Goal: Information Seeking & Learning: Learn about a topic

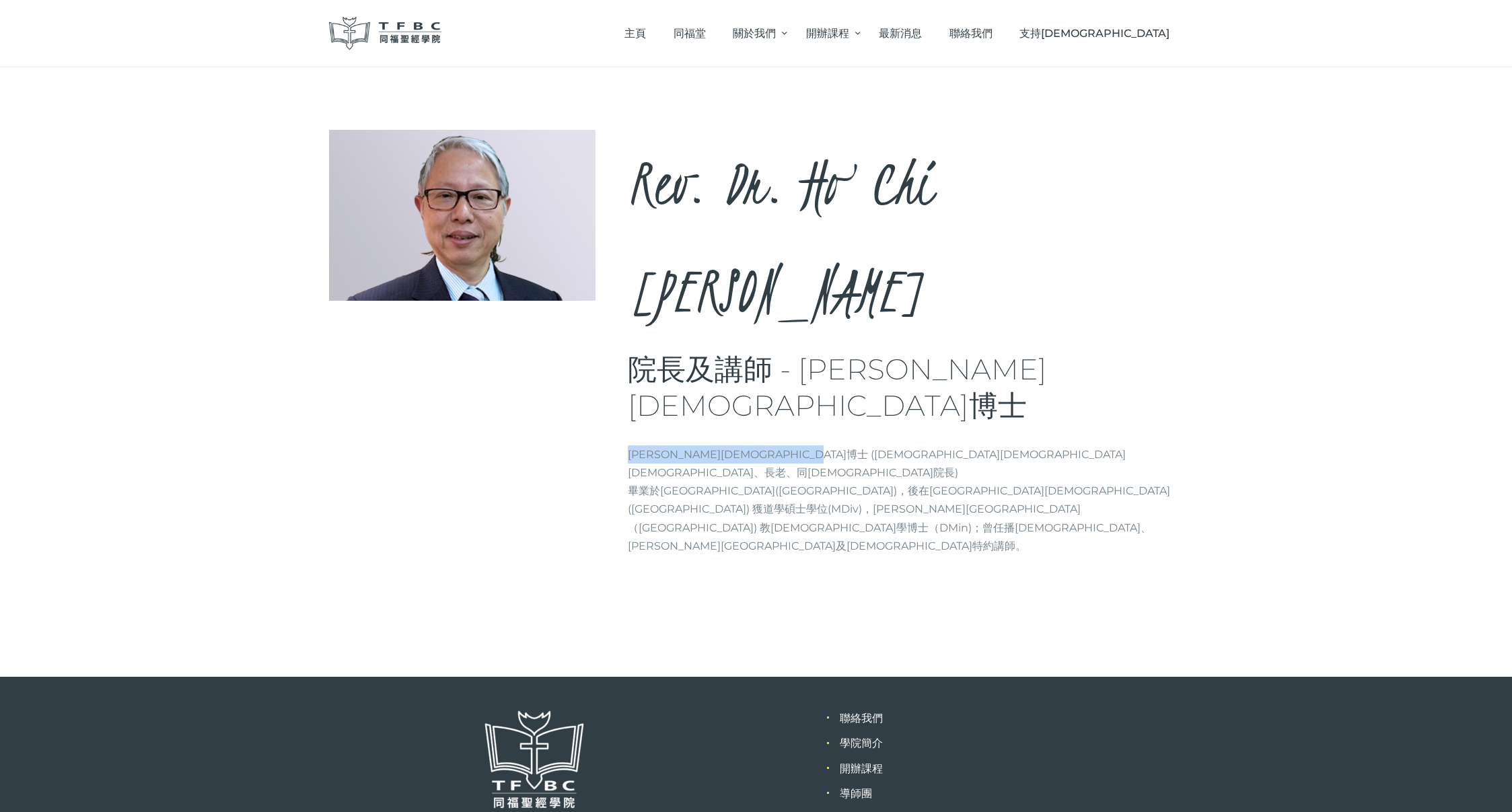
drag, startPoint x: 629, startPoint y: 307, endPoint x: 882, endPoint y: 305, distance: 253.0
click at [878, 446] on p "[PERSON_NAME][DEMOGRAPHIC_DATA]博士 (中國[DEMOGRAPHIC_DATA][DEMOGRAPHIC_DATA]創堂[DEM…" at bounding box center [905, 501] width 556 height 110
click at [882, 446] on p "[PERSON_NAME][DEMOGRAPHIC_DATA]博士 (中國[DEMOGRAPHIC_DATA][DEMOGRAPHIC_DATA]創堂[DEM…" at bounding box center [905, 501] width 556 height 110
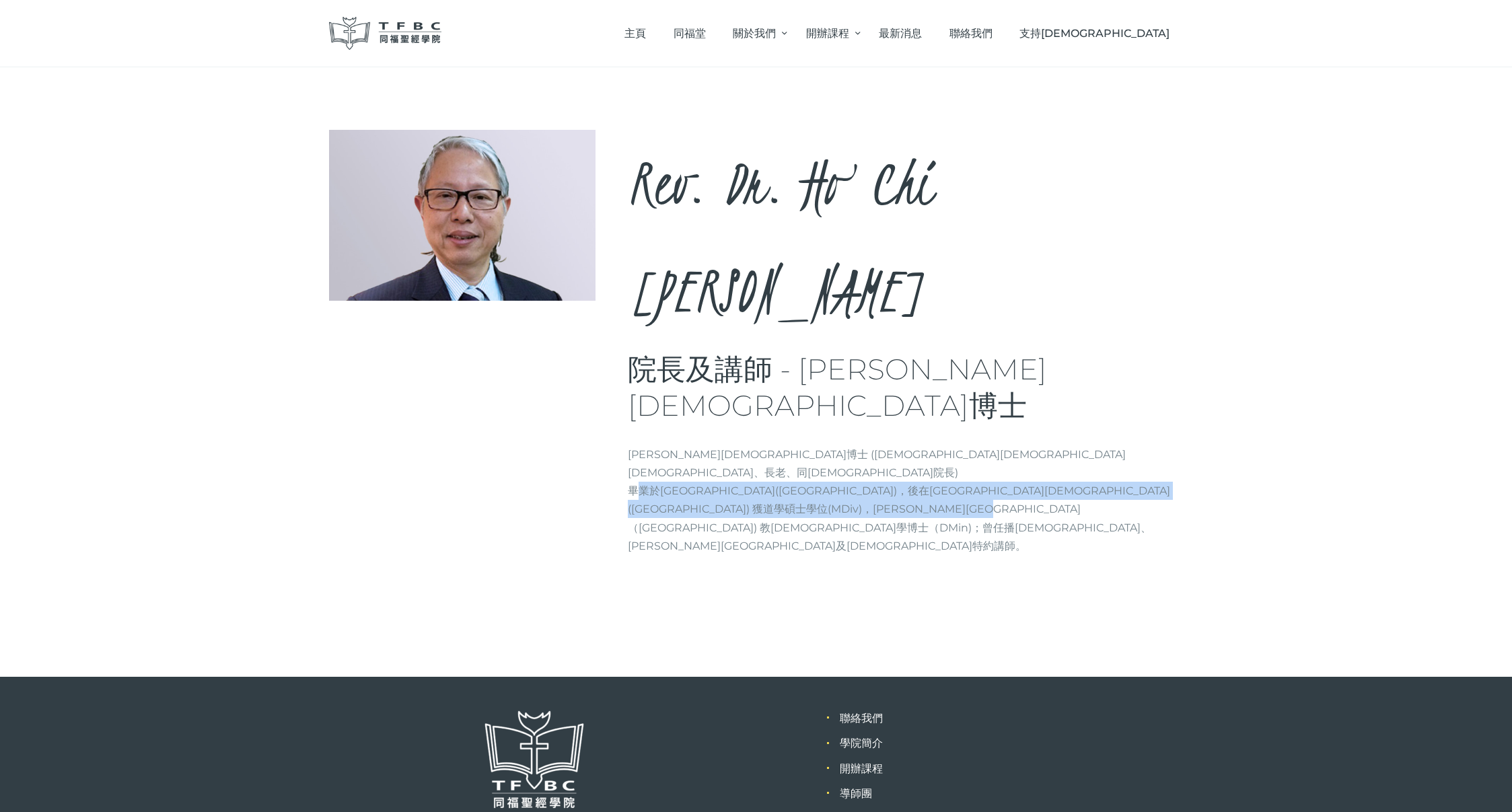
drag, startPoint x: 633, startPoint y: 324, endPoint x: 1020, endPoint y: 342, distance: 387.4
click at [1009, 446] on p "[PERSON_NAME][DEMOGRAPHIC_DATA]博士 (中國[DEMOGRAPHIC_DATA][DEMOGRAPHIC_DATA]創堂[DEM…" at bounding box center [905, 501] width 556 height 110
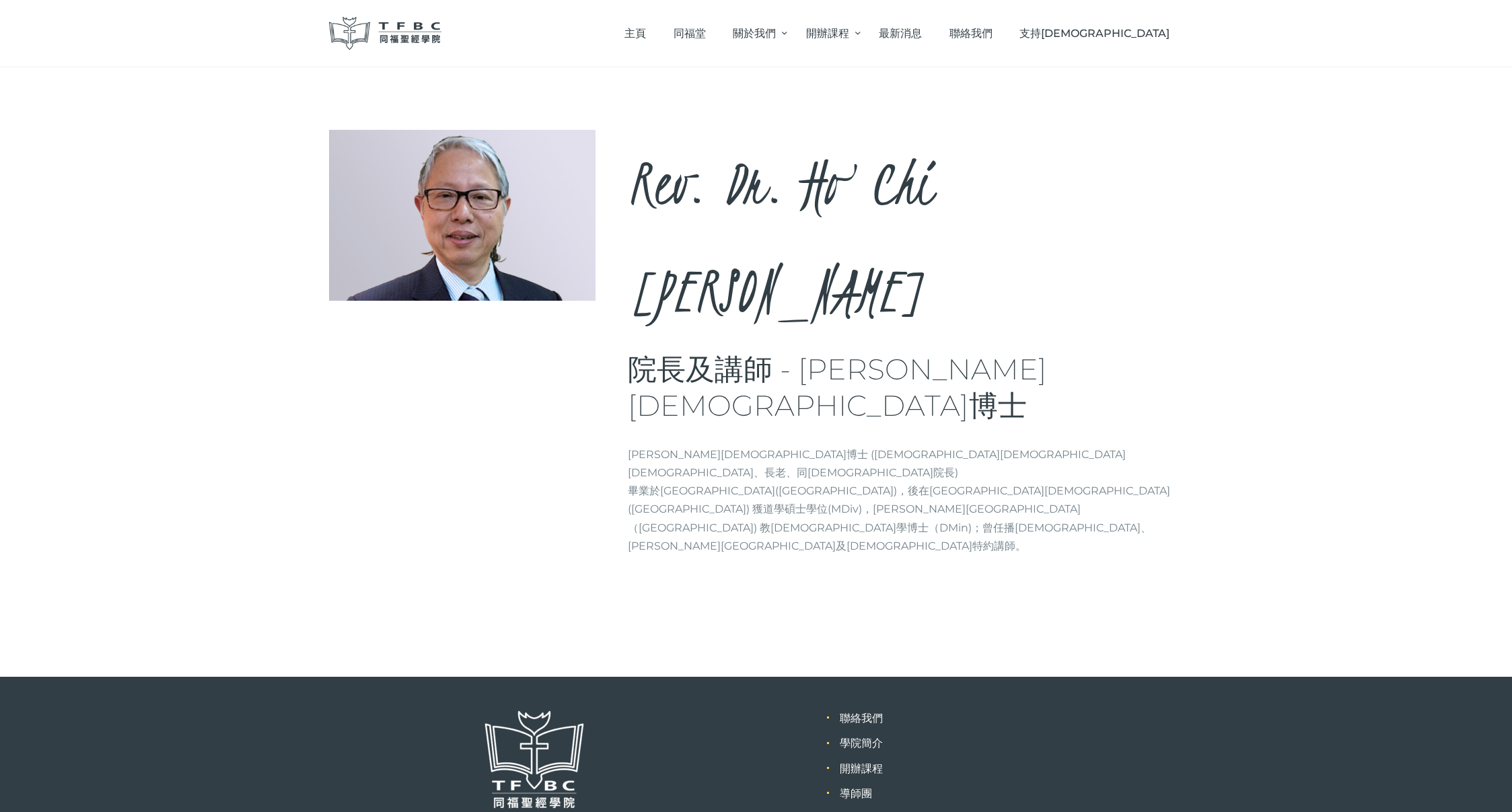
click at [1020, 446] on p "[PERSON_NAME][DEMOGRAPHIC_DATA]博士 (中國[DEMOGRAPHIC_DATA][DEMOGRAPHIC_DATA]創堂[DEM…" at bounding box center [905, 501] width 556 height 110
click at [624, 141] on div at bounding box center [479, 215] width 300 height 171
drag, startPoint x: 892, startPoint y: 257, endPoint x: 975, endPoint y: 258, distance: 83.0
click at [975, 352] on h3 "院長及講師 - [PERSON_NAME][DEMOGRAPHIC_DATA]博士" at bounding box center [905, 387] width 556 height 72
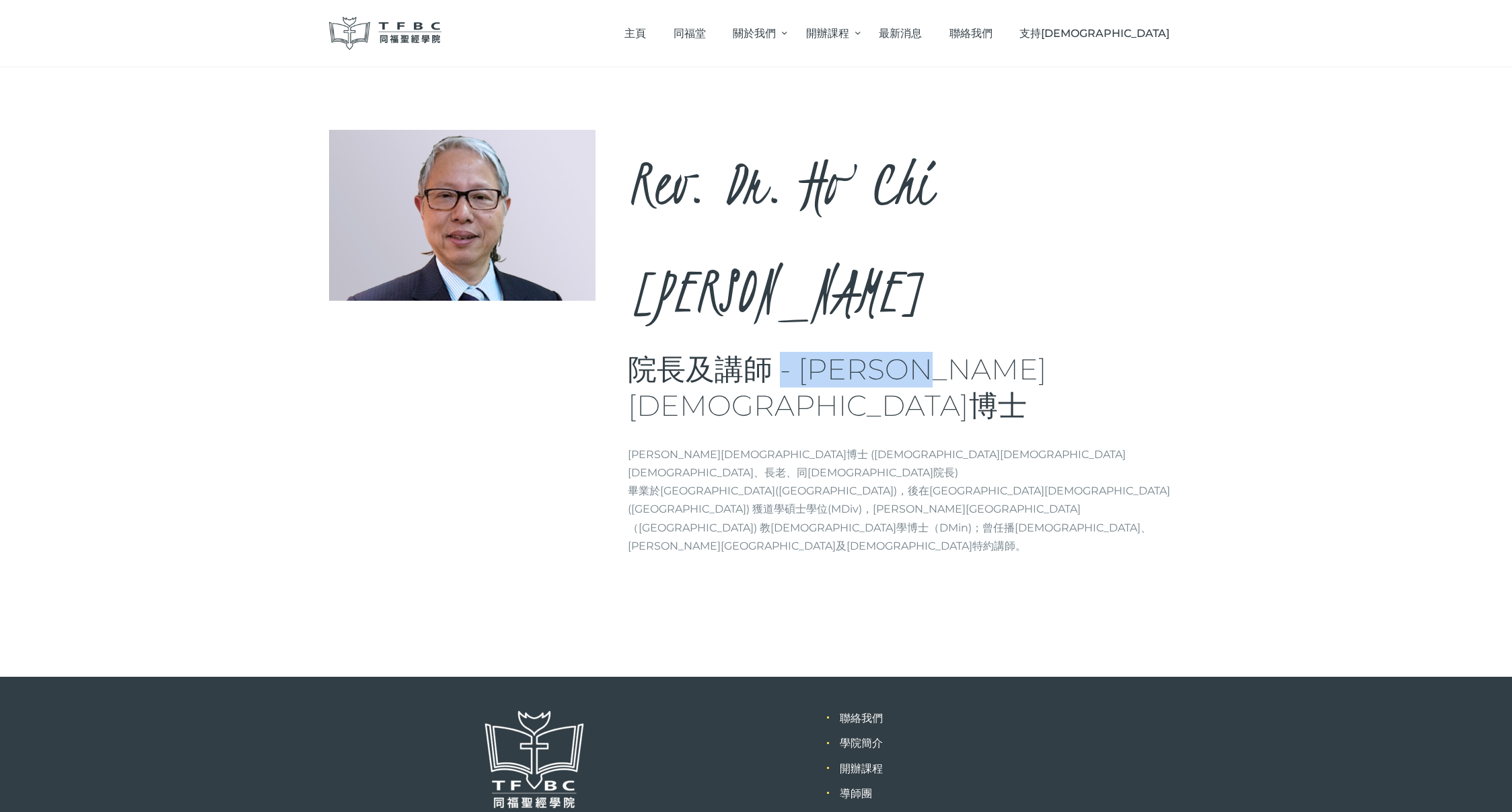
drag, startPoint x: 993, startPoint y: 256, endPoint x: 780, endPoint y: 252, distance: 213.0
click at [780, 352] on h3 "院長及講師 - [PERSON_NAME][DEMOGRAPHIC_DATA]博士" at bounding box center [905, 387] width 556 height 72
click at [781, 352] on h3 "院長及講師 - [PERSON_NAME][DEMOGRAPHIC_DATA]博士" at bounding box center [905, 387] width 556 height 72
click at [706, 33] on span "同福堂" at bounding box center [690, 33] width 32 height 13
